Goal: Subscribe to service/newsletter

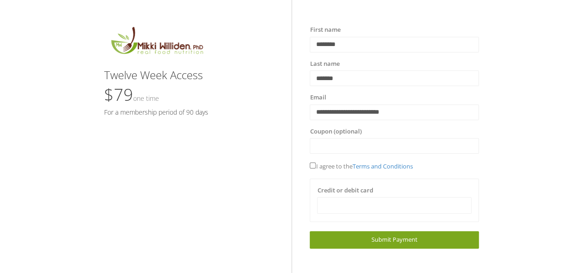
scroll to position [30, 0]
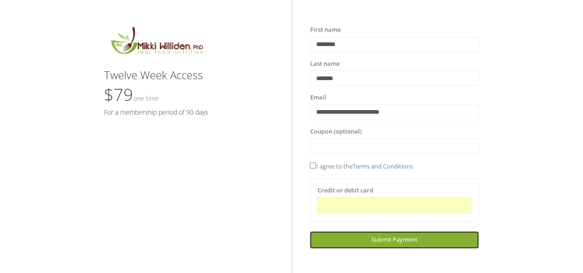
click at [390, 242] on span "Submit Payment" at bounding box center [394, 239] width 46 height 8
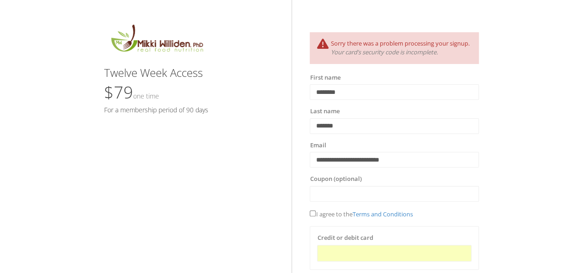
scroll to position [68, 0]
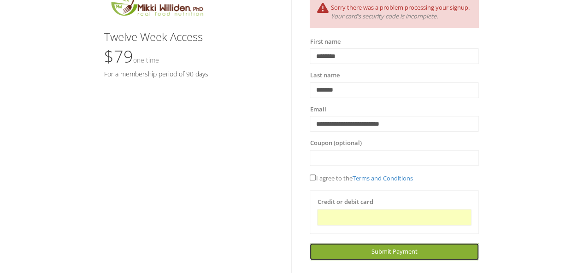
click at [400, 256] on span "Submit Payment" at bounding box center [394, 251] width 46 height 8
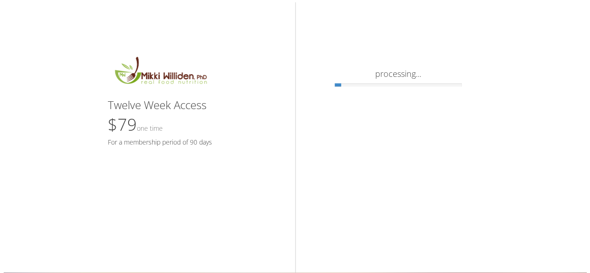
scroll to position [0, 0]
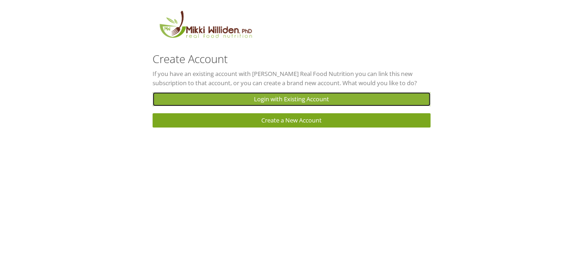
click at [323, 101] on link "Login with Existing Account" at bounding box center [292, 99] width 278 height 14
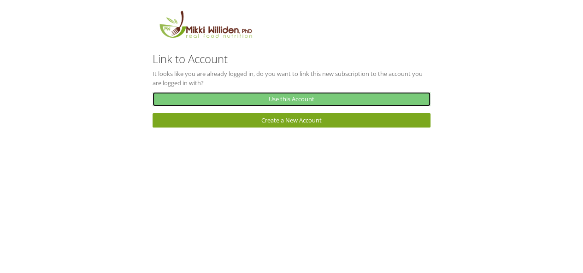
click at [312, 98] on link "Use this Account" at bounding box center [292, 99] width 278 height 14
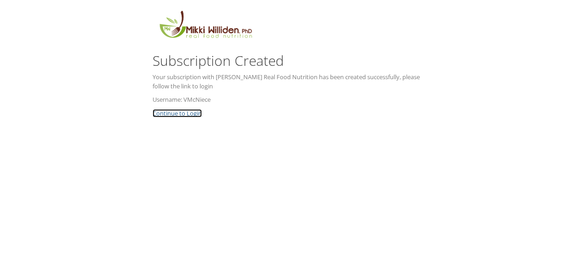
click at [192, 117] on link "Continue to Login" at bounding box center [177, 113] width 49 height 8
